Goal: Task Accomplishment & Management: Use online tool/utility

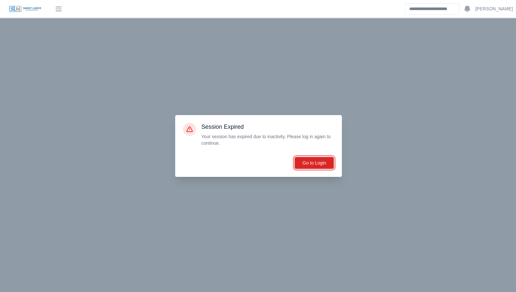
click at [300, 163] on button "Go to Login" at bounding box center [314, 163] width 40 height 12
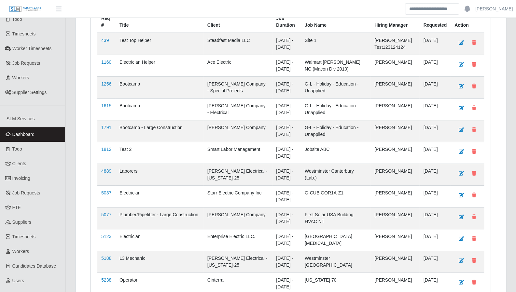
scroll to position [217, 0]
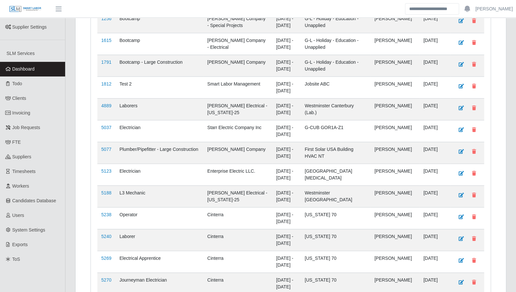
click at [26, 168] on link "Timesheets" at bounding box center [32, 171] width 65 height 15
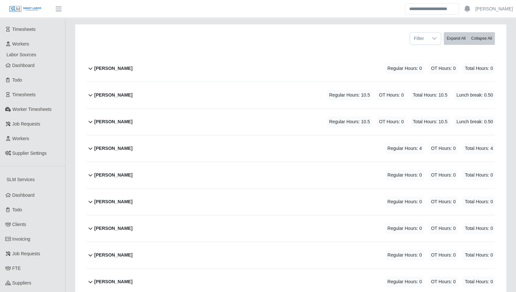
scroll to position [92, 0]
click at [92, 149] on icon at bounding box center [91, 148] width 8 height 8
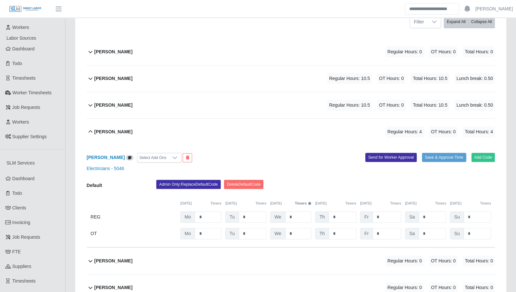
scroll to position [121, 0]
